Goal: Navigation & Orientation: Find specific page/section

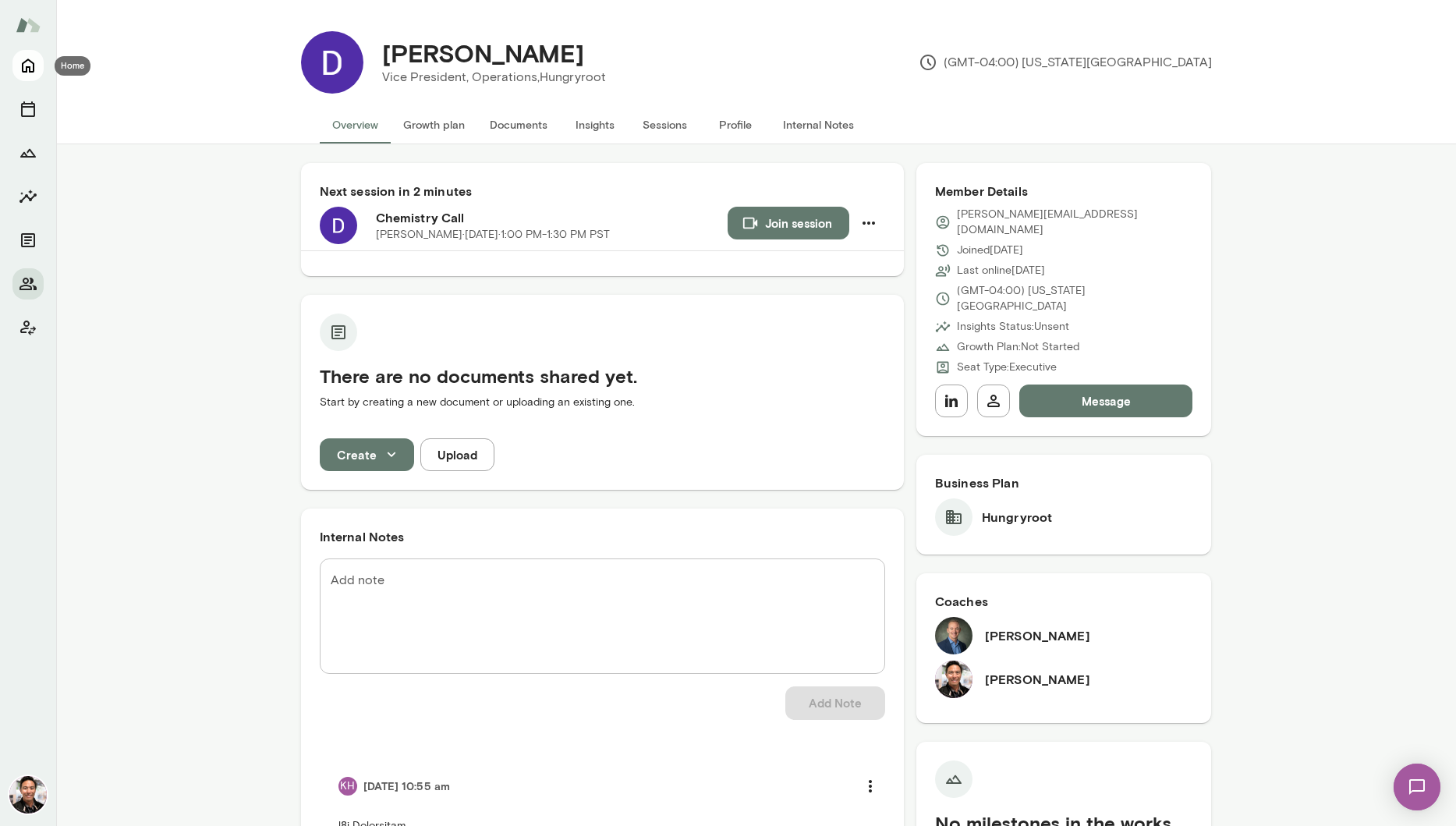
click at [17, 68] on button "Home" at bounding box center [28, 65] width 32 height 32
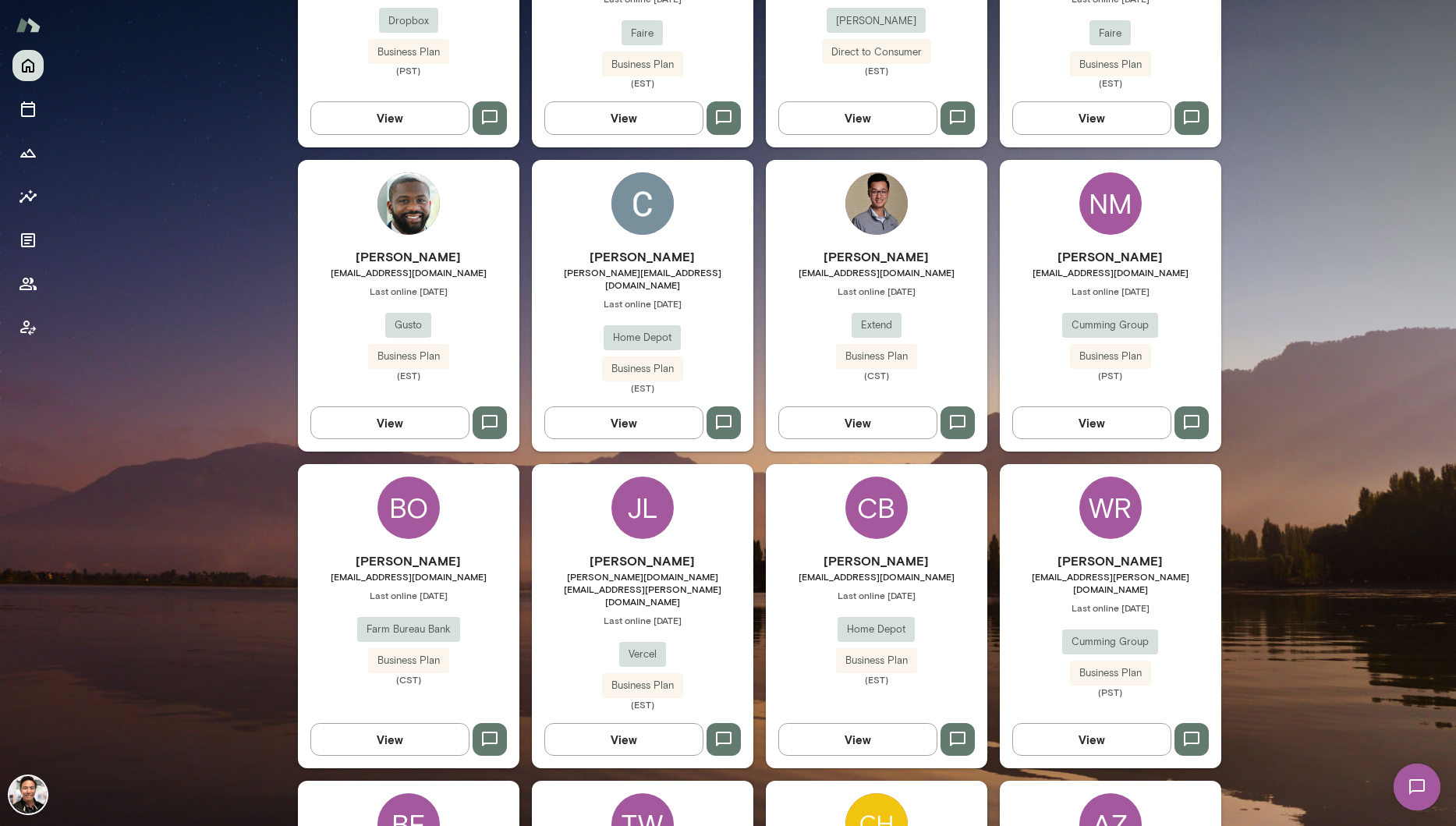
scroll to position [1091, 0]
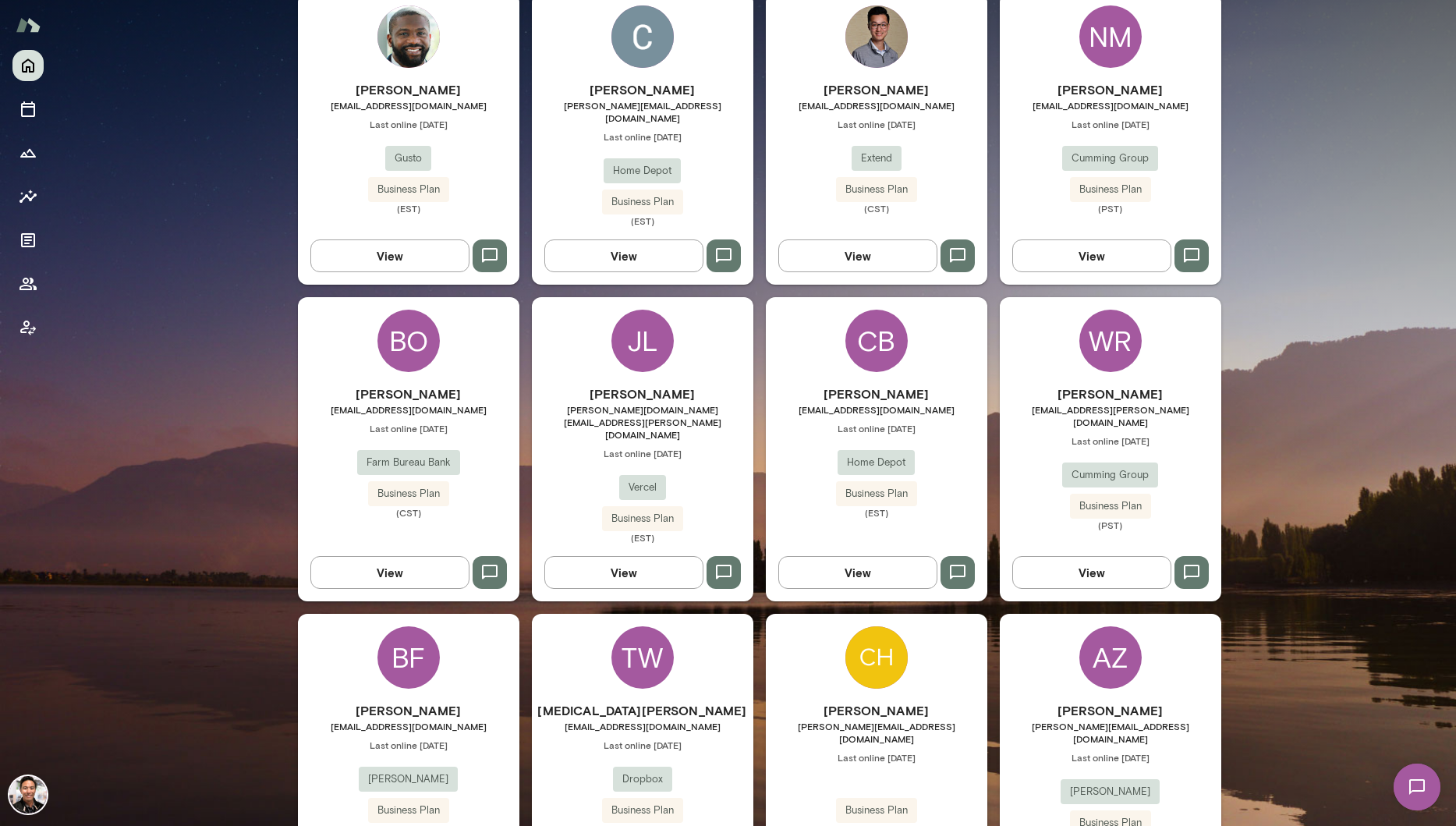
click at [626, 42] on div "Cecil Payne cecil_v_payne@homedepot.com Last online August 13 Home Depot Busine…" at bounding box center [642, 139] width 221 height 292
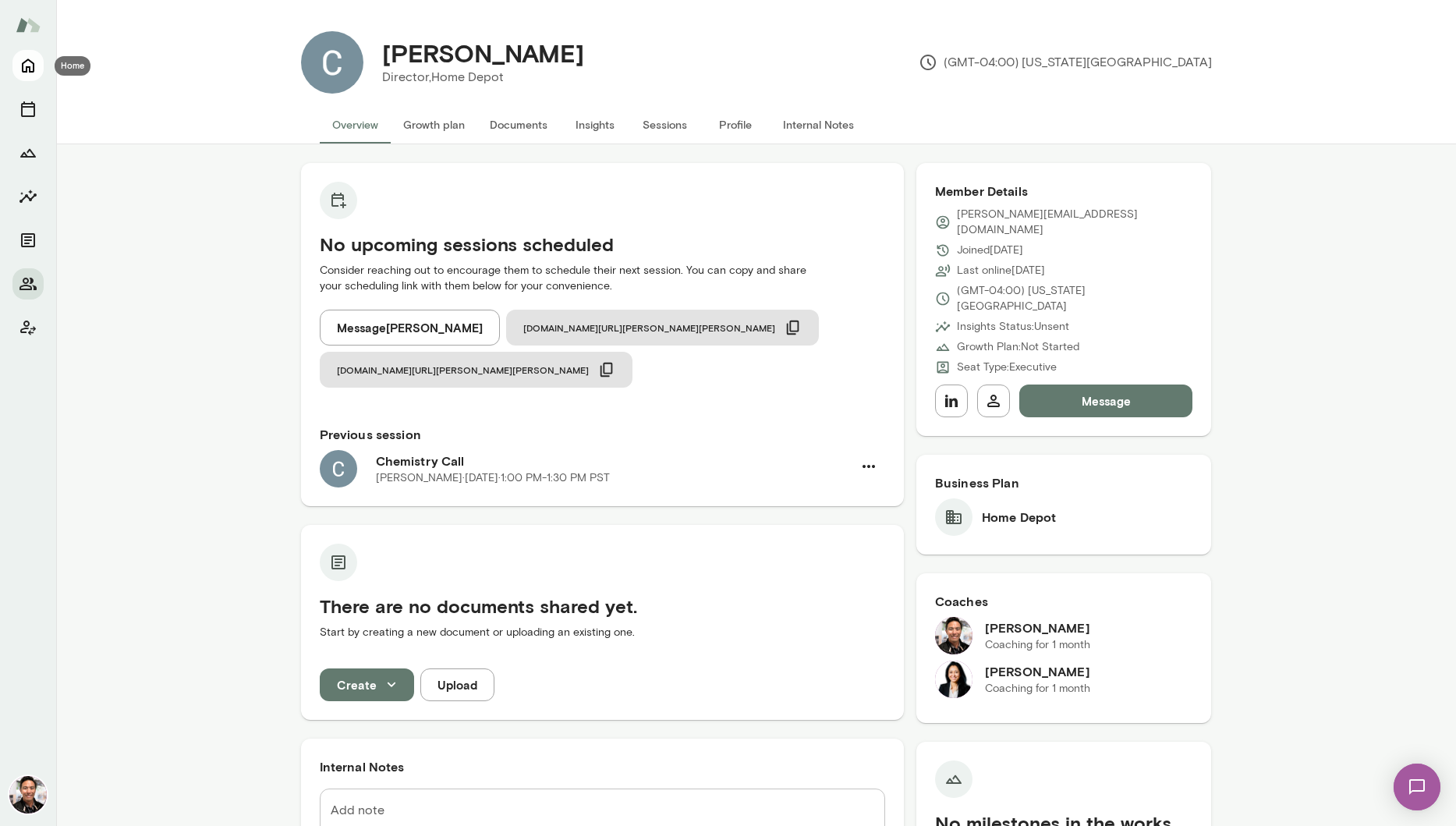
click at [35, 64] on icon "Home" at bounding box center [28, 66] width 19 height 19
